Goal: Communication & Community: Ask a question

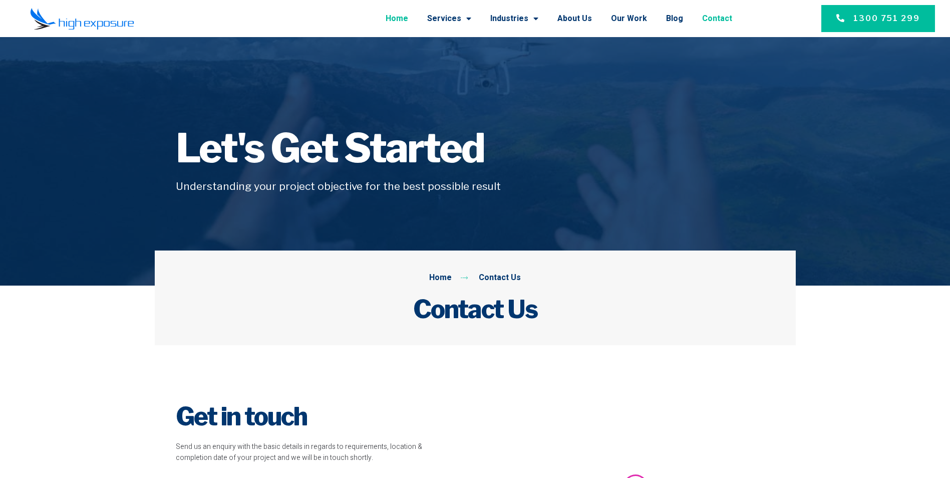
click at [408, 19] on link "Home" at bounding box center [397, 19] width 23 height 26
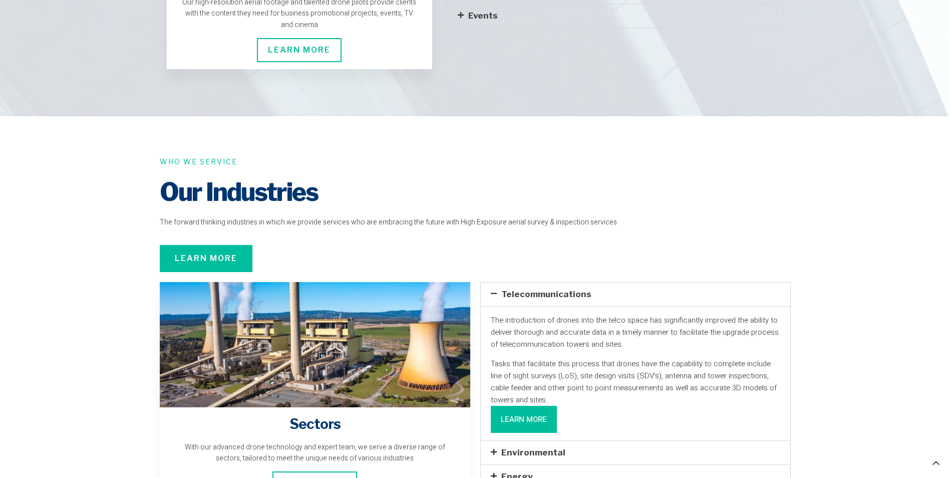
scroll to position [2705, 0]
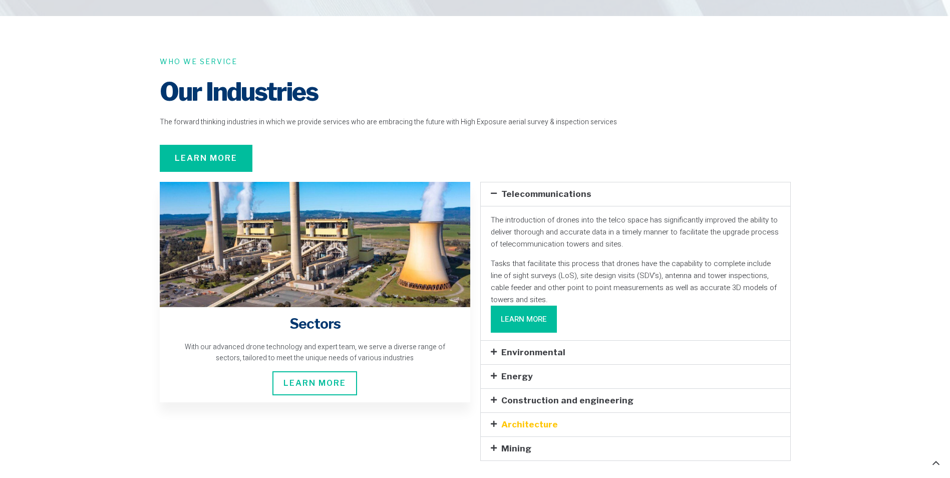
click at [534, 419] on link "Architecture" at bounding box center [529, 424] width 57 height 10
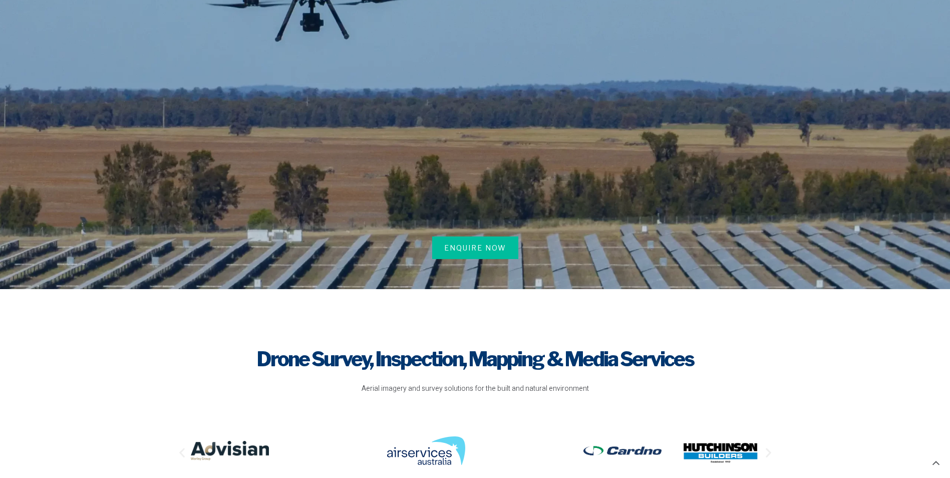
scroll to position [0, 0]
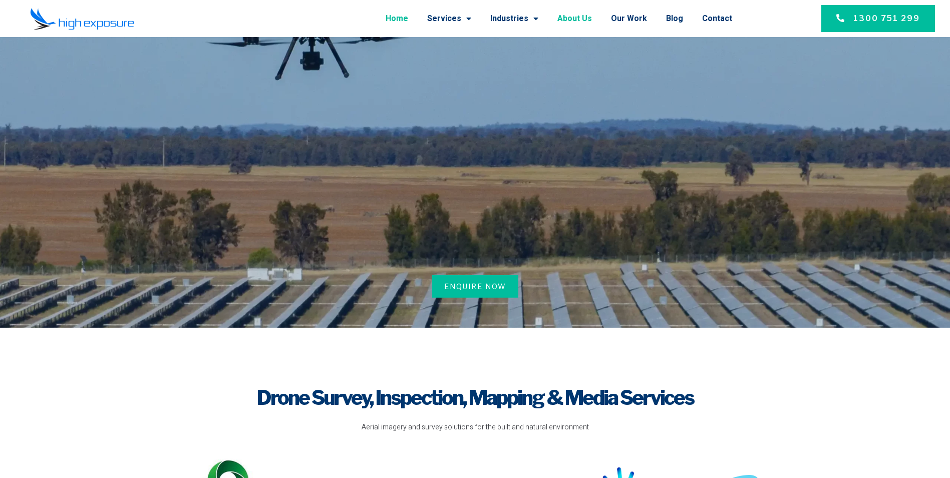
click at [592, 19] on link "About Us" at bounding box center [574, 19] width 35 height 26
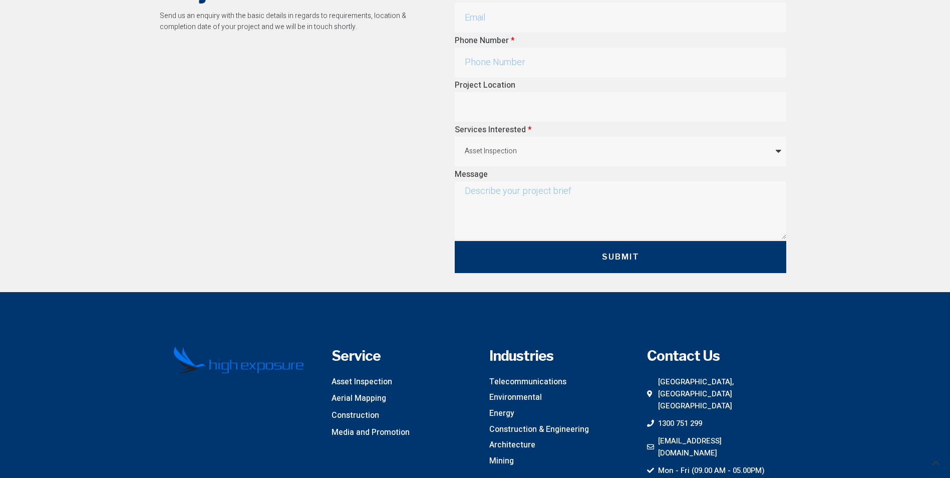
scroll to position [2805, 0]
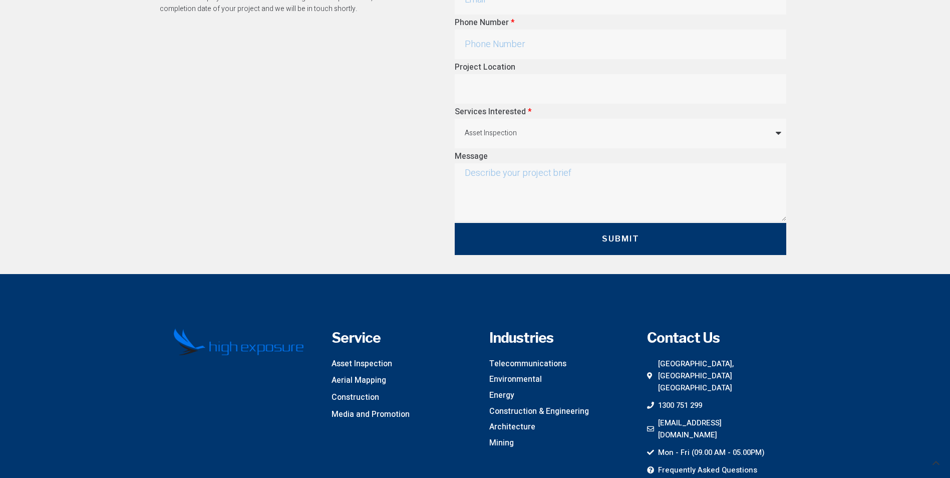
click at [671, 477] on span "Locations" at bounding box center [674, 487] width 37 height 12
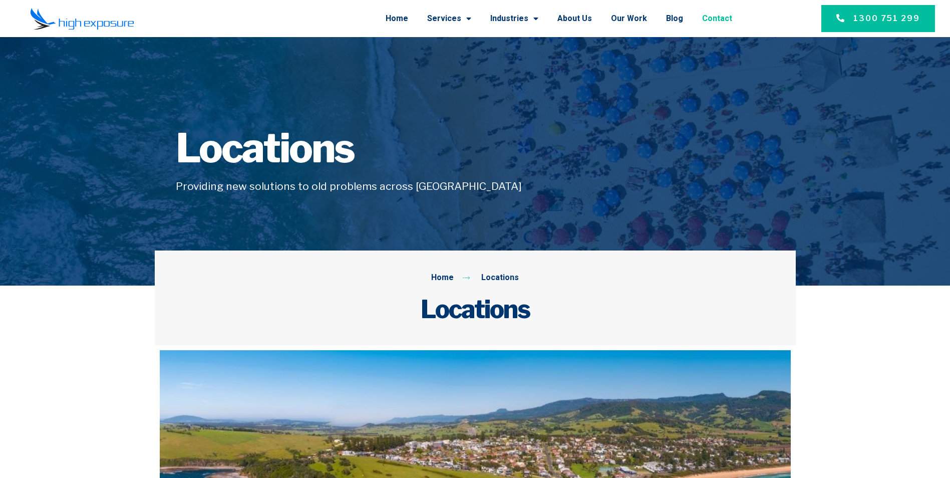
click at [709, 15] on link "Contact" at bounding box center [717, 19] width 30 height 26
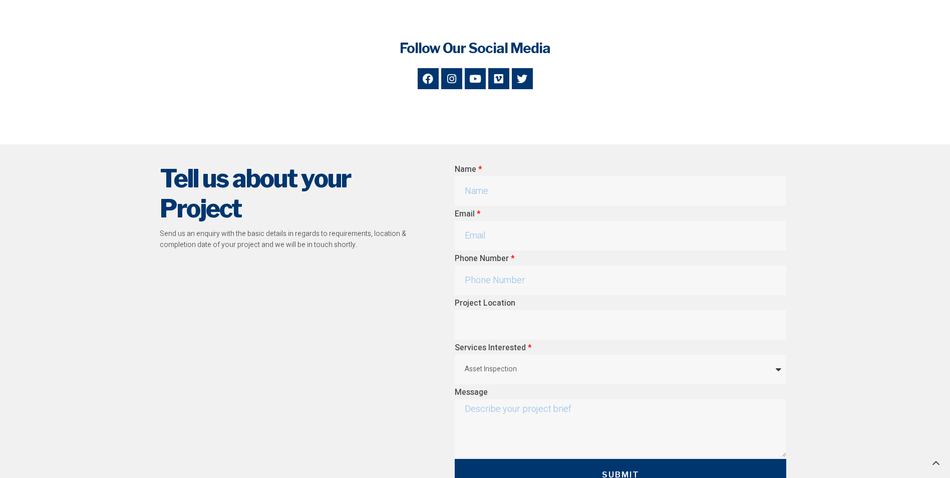
scroll to position [751, 0]
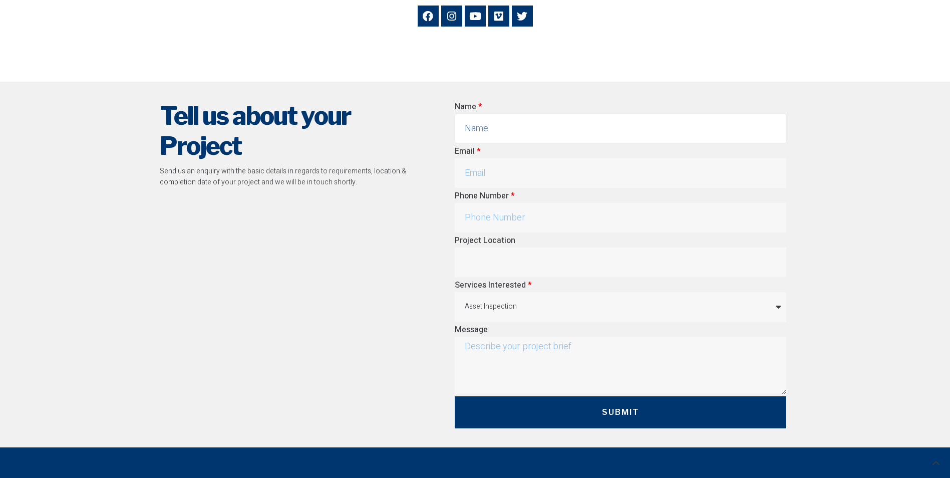
click at [518, 121] on input "Name" at bounding box center [621, 129] width 332 height 30
type input "[PERSON_NAME]"
type input "[EMAIL_ADDRESS][DOMAIN_NAME]"
type input "0412302122"
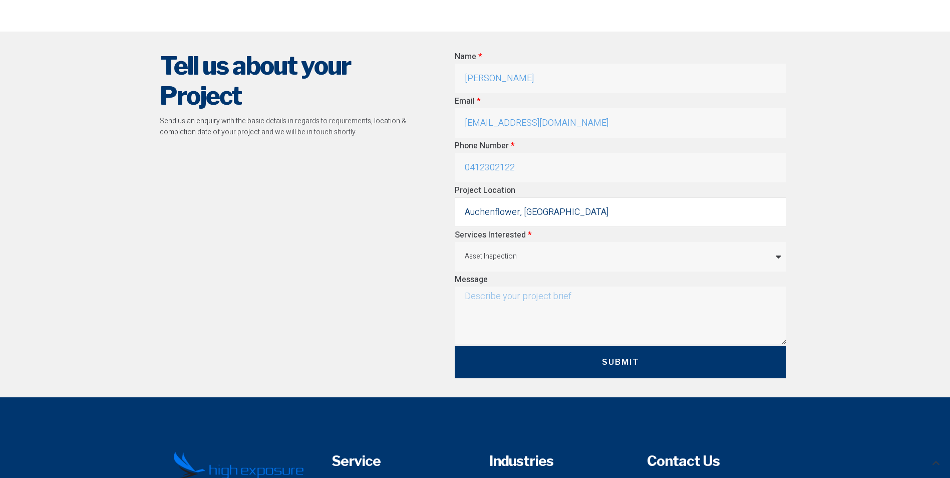
type input "Auchenflower, [GEOGRAPHIC_DATA]"
click at [776, 256] on select "Asset Inspection Aerial Mapping & Survey Construction Promotion & Events Other" at bounding box center [621, 257] width 332 height 30
select select "Aerial Mapping & Survey"
click at [455, 242] on select "Asset Inspection Aerial Mapping & Survey Construction Promotion & Events Other" at bounding box center [621, 257] width 332 height 30
click at [710, 294] on textarea "Message" at bounding box center [621, 316] width 332 height 58
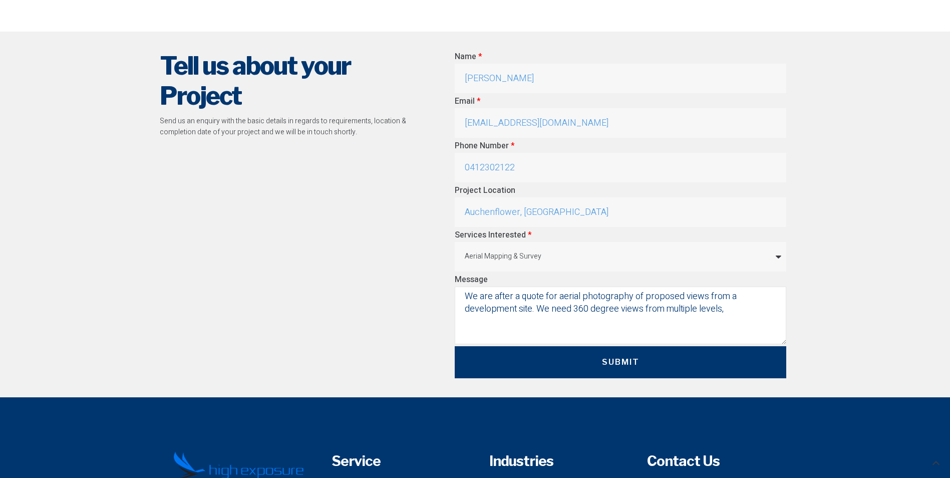
click at [737, 314] on textarea "We are after a quote for aerial photography of proposed views from a developmen…" at bounding box center [621, 316] width 332 height 58
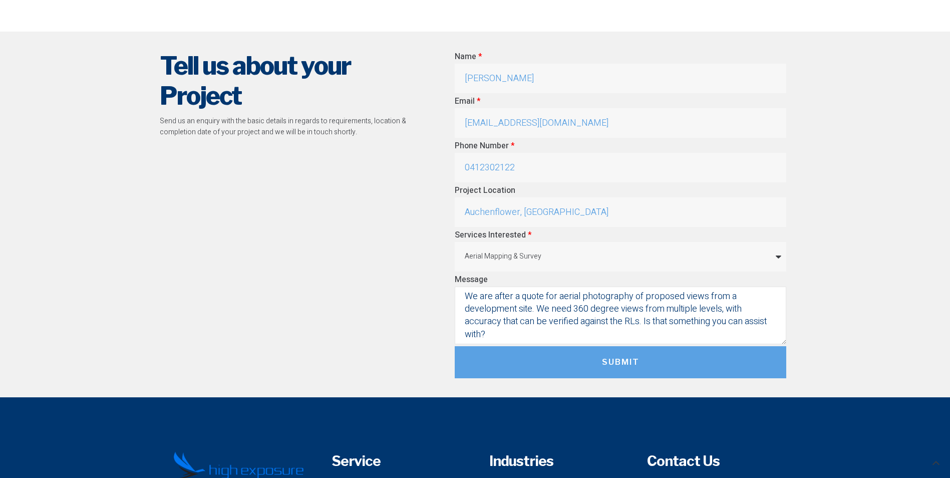
type textarea "We are after a quote for aerial photography of proposed views from a developmen…"
click at [654, 362] on span "Submit" at bounding box center [621, 362] width 292 height 12
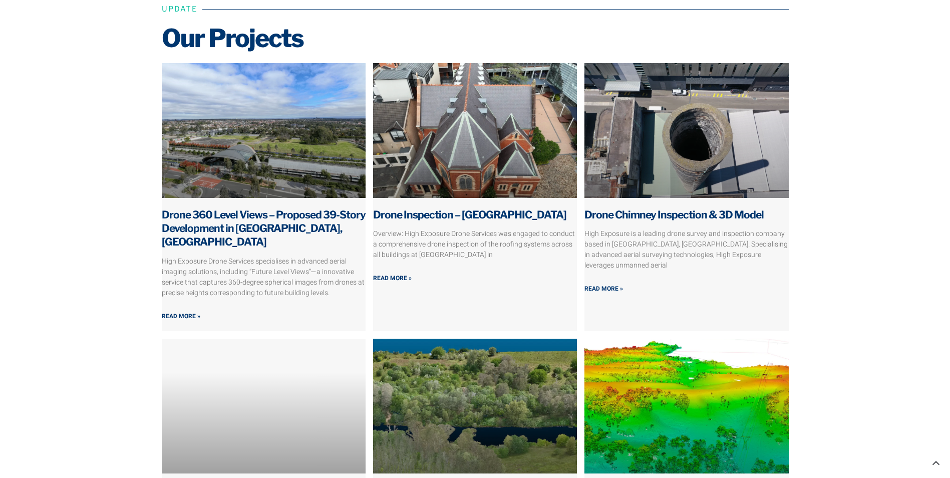
scroll to position [551, 0]
